Goal: Task Accomplishment & Management: Complete application form

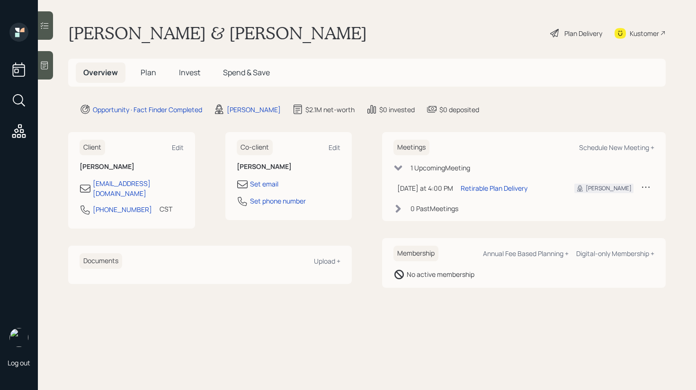
click at [144, 71] on span "Plan" at bounding box center [149, 72] width 16 height 10
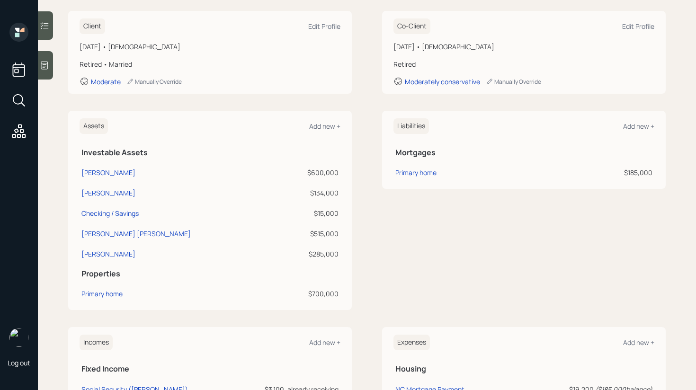
scroll to position [133, 0]
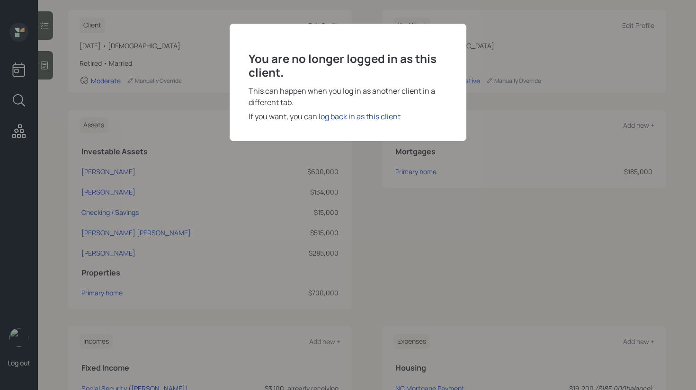
click at [360, 117] on div "log back in as this client" at bounding box center [360, 116] width 82 height 11
